Goal: Information Seeking & Learning: Check status

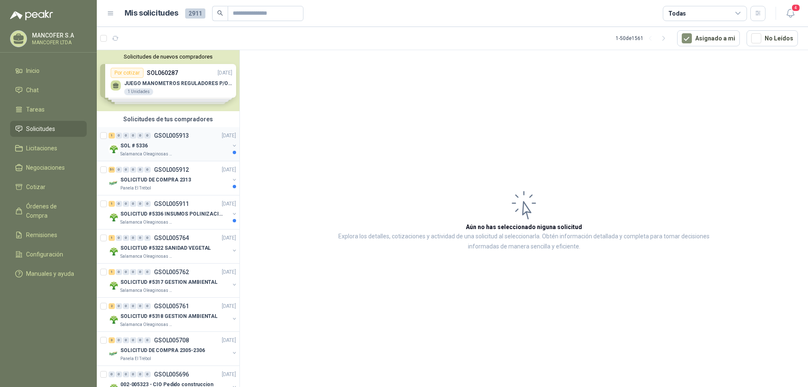
click at [196, 144] on div "SOL # 5336" at bounding box center [174, 145] width 109 height 10
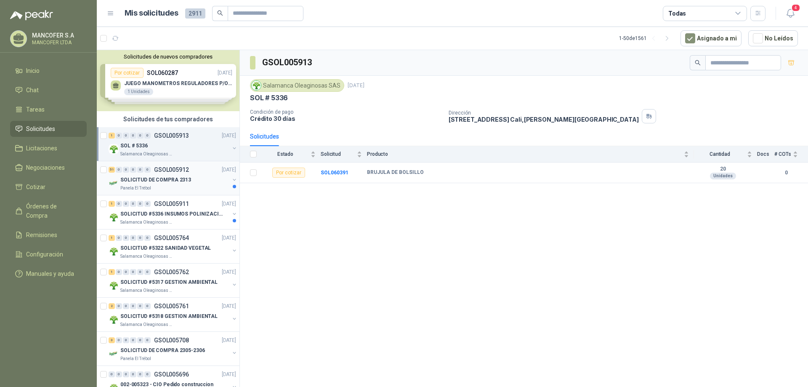
click at [189, 187] on div "Panela El Trébol" at bounding box center [174, 188] width 109 height 7
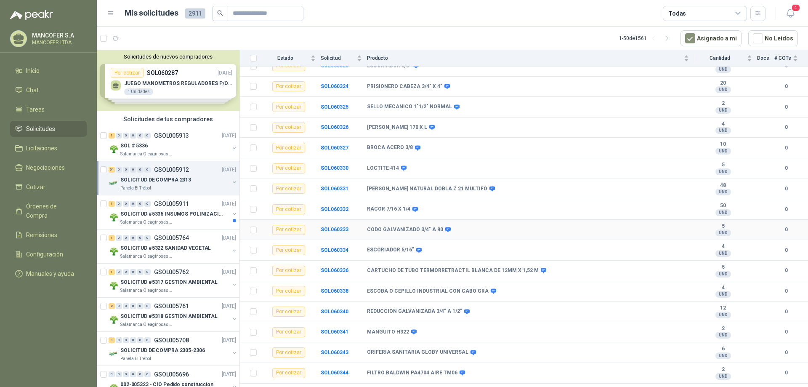
scroll to position [168, 0]
click at [188, 212] on p "SOLICITUD #5336 INSUMOS POLINIZACIÓN" at bounding box center [172, 214] width 105 height 8
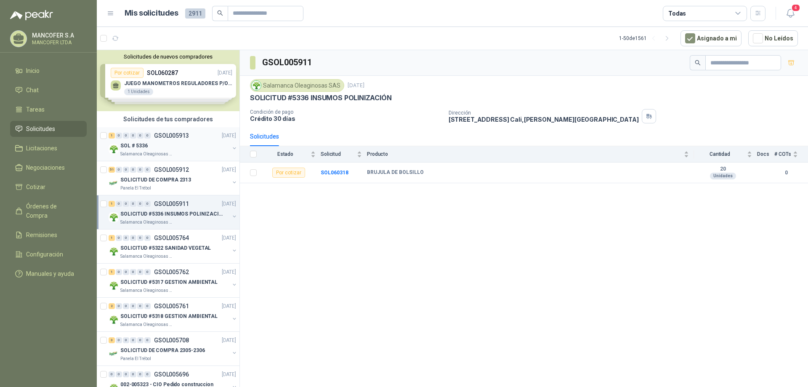
click at [169, 134] on p "GSOL005913" at bounding box center [171, 135] width 35 height 6
